Goal: Navigation & Orientation: Find specific page/section

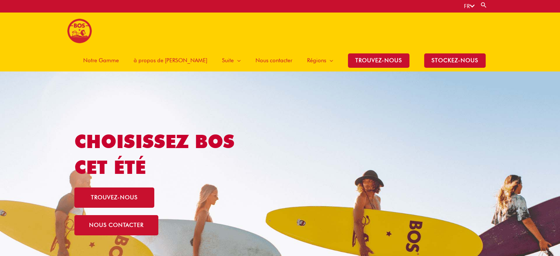
click at [119, 49] on span "Notre Gamme" at bounding box center [101, 60] width 36 height 22
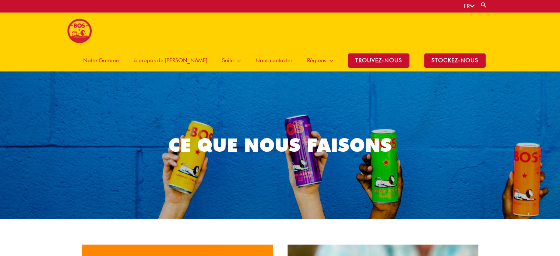
click at [119, 49] on span "Notre Gamme" at bounding box center [101, 60] width 36 height 22
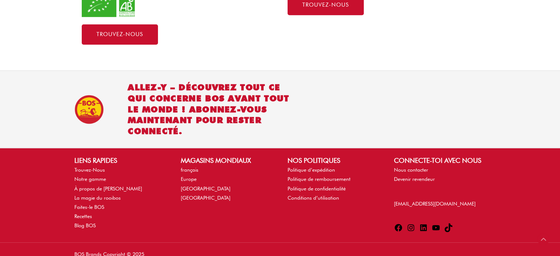
scroll to position [532, 0]
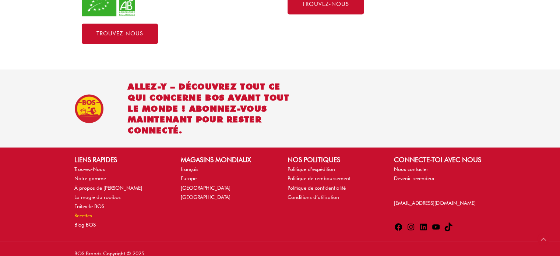
click at [88, 212] on link "Recettes" at bounding box center [83, 215] width 18 height 6
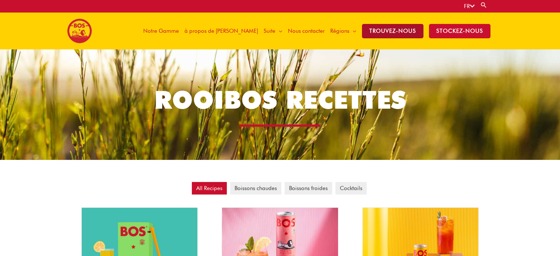
click at [412, 31] on span "TROUVEZ-NOUS" at bounding box center [392, 31] width 61 height 14
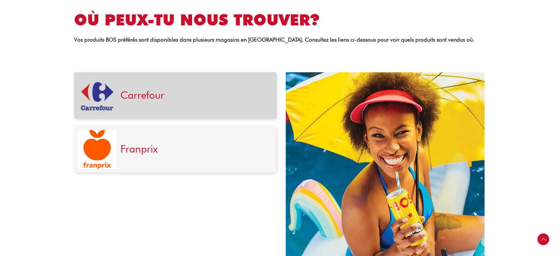
scroll to position [184, 0]
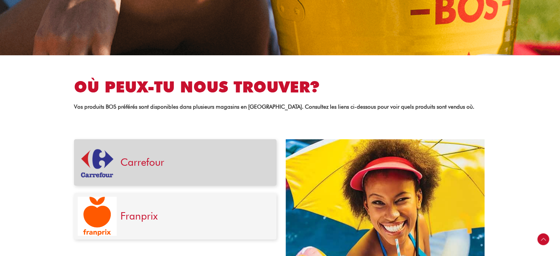
click at [151, 164] on link "Carrefour" at bounding box center [142, 162] width 44 height 13
